Goal: Task Accomplishment & Management: Complete application form

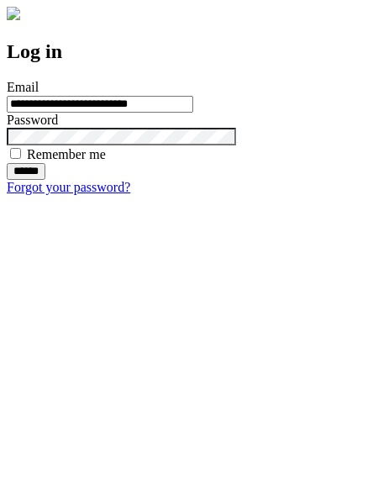
type input "**********"
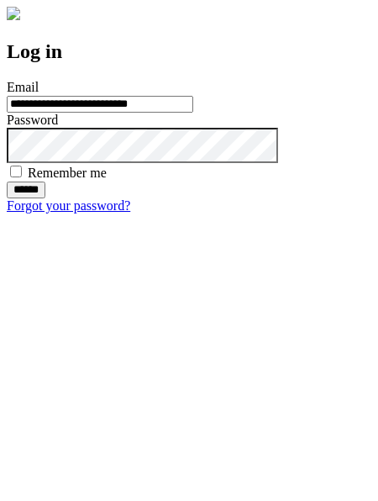
click at [45, 198] on input "******" at bounding box center [26, 190] width 39 height 17
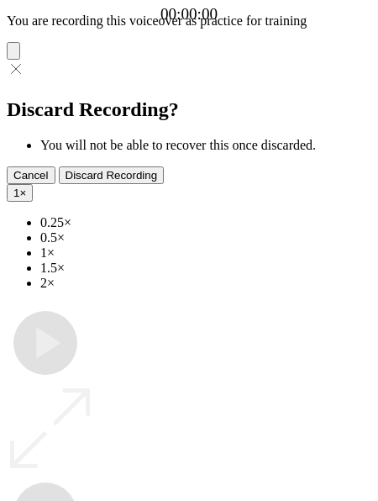
type input "**********"
